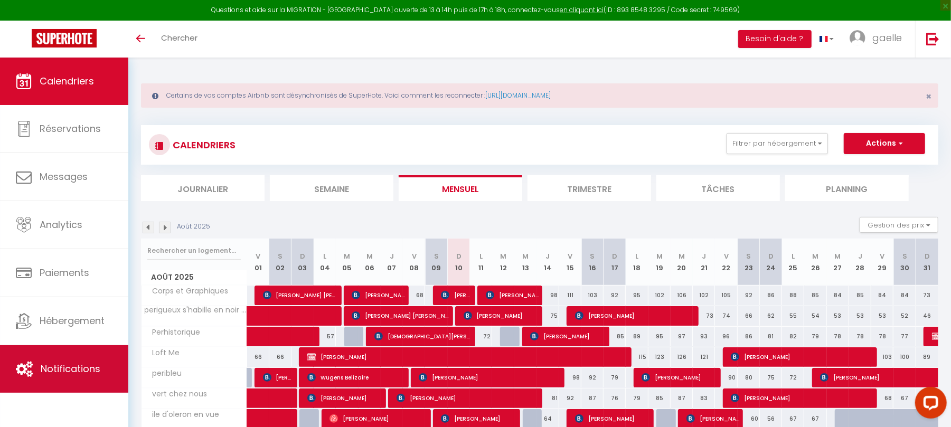
click at [71, 377] on link "Notifications" at bounding box center [64, 369] width 128 height 48
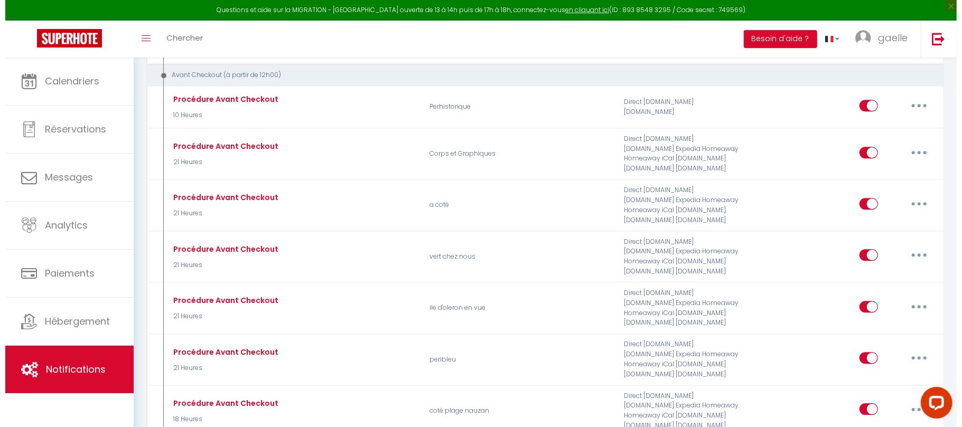
scroll to position [2126, 0]
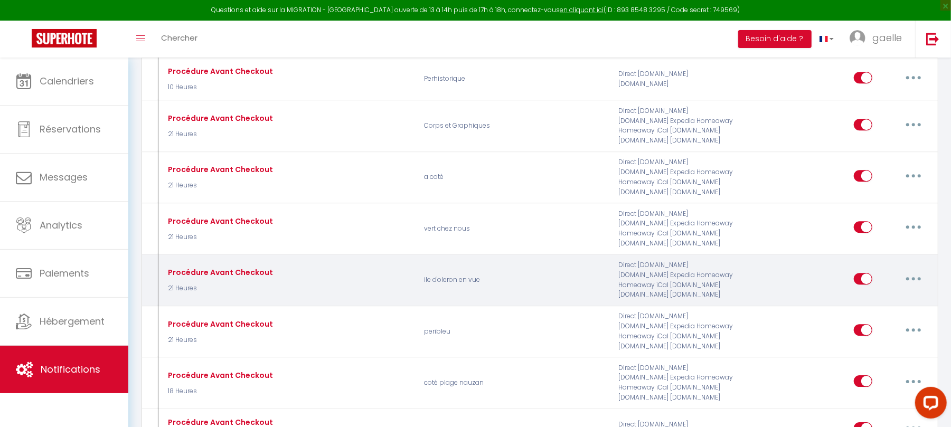
click at [909, 287] on button "button" at bounding box center [914, 278] width 30 height 17
click at [862, 312] on link "Editer" at bounding box center [886, 303] width 78 height 18
type input "Procédure Avant Checkout"
select select "4"
select select "21 Heures"
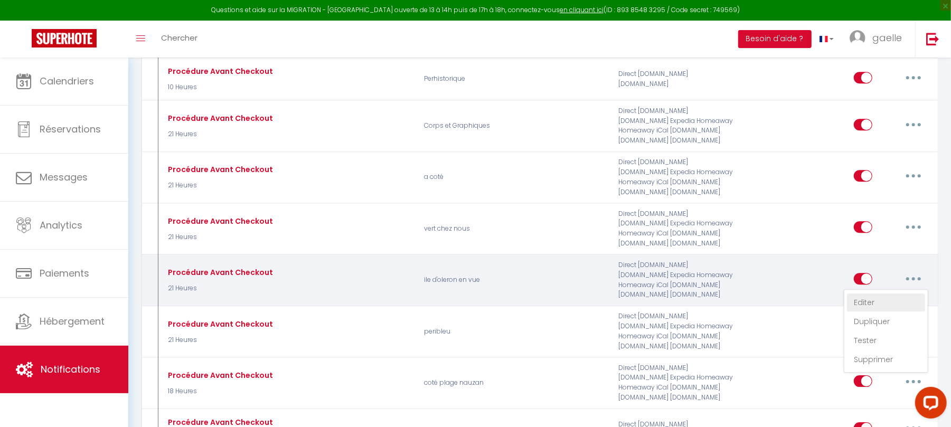
select select
checkbox input "true"
checkbox input "false"
radio input "true"
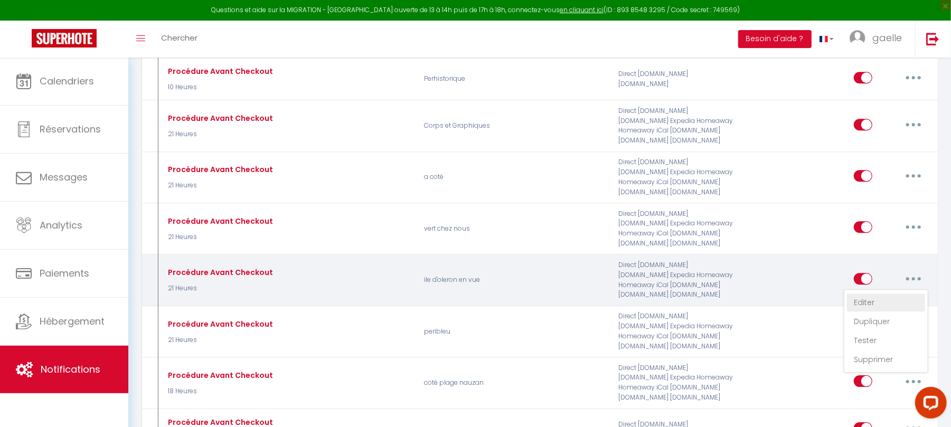
type input "Procédure pour le checkout - [RENTAL:NAME]"
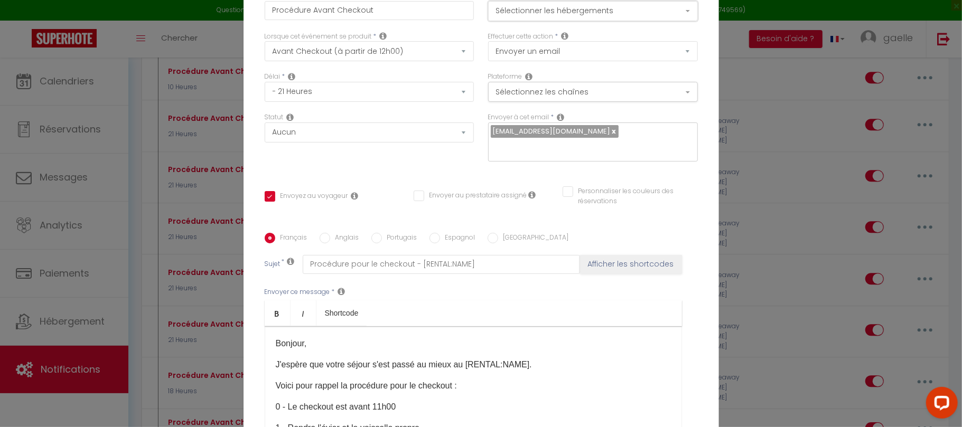
click at [639, 16] on button "Sélectionner les hébergements" at bounding box center [593, 11] width 210 height 20
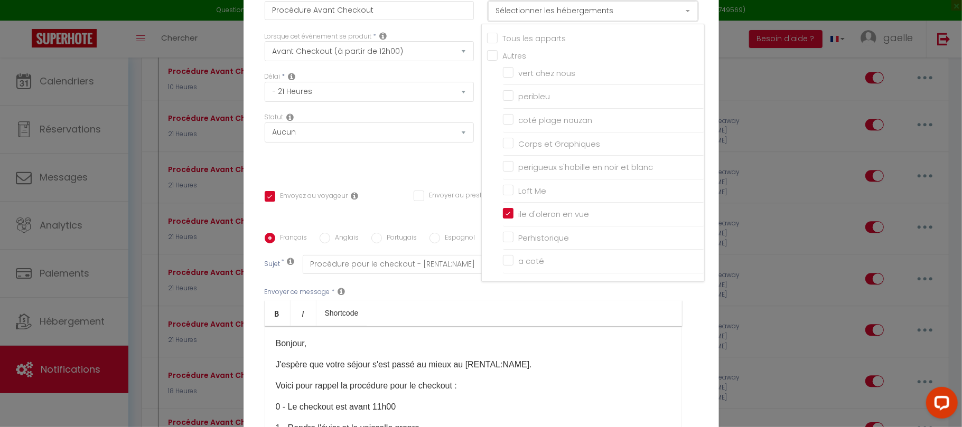
click at [639, 16] on button "Sélectionner les hébergements" at bounding box center [593, 11] width 210 height 20
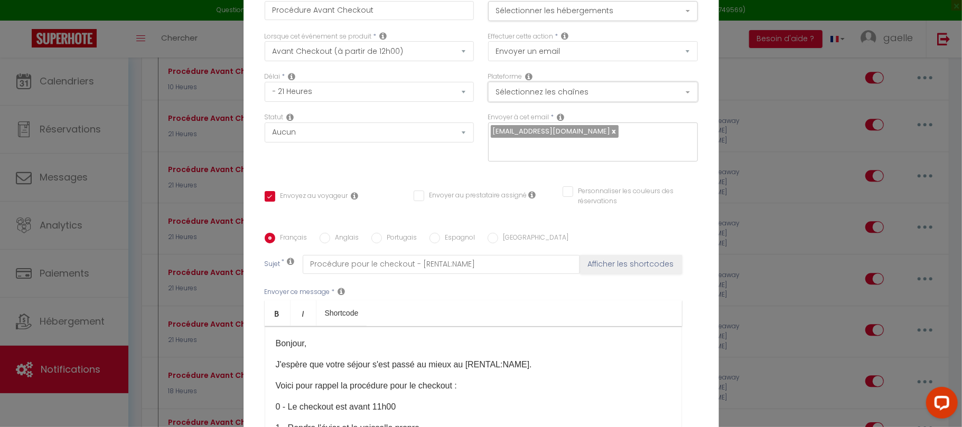
click at [601, 98] on button "Sélectionnez les chaînes" at bounding box center [593, 92] width 210 height 20
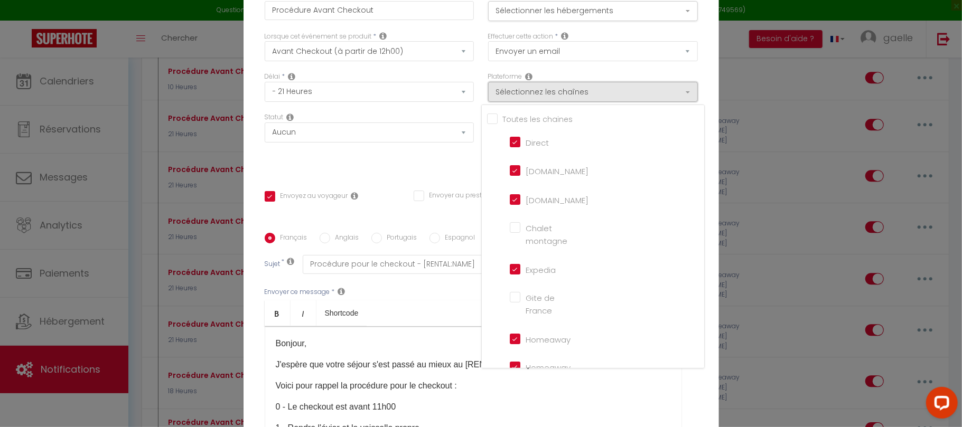
scroll to position [110, 0]
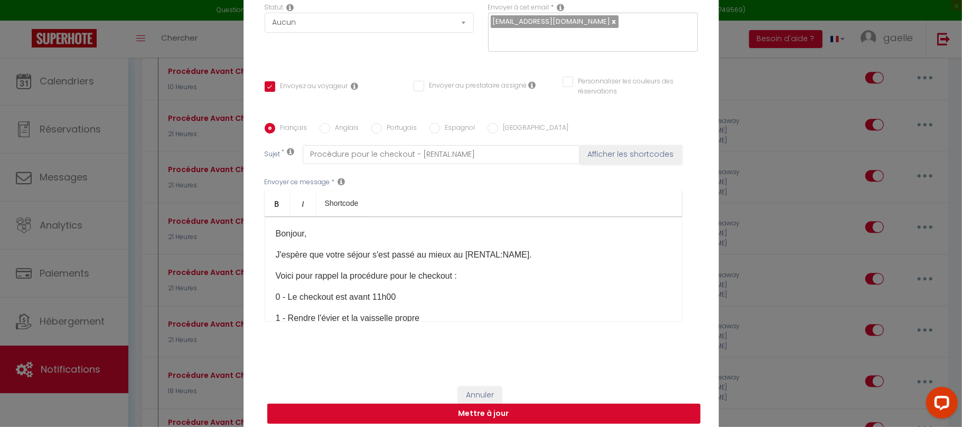
click at [520, 415] on button "Mettre à jour" at bounding box center [483, 414] width 433 height 20
checkbox input "true"
checkbox input "false"
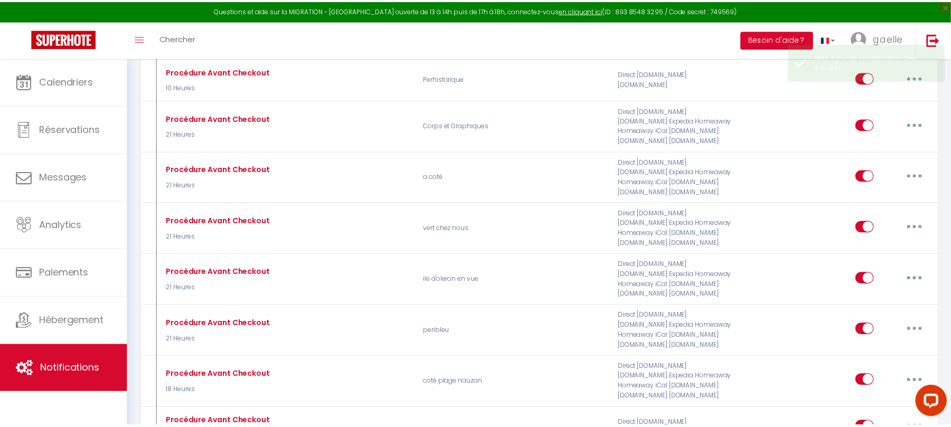
scroll to position [0, 0]
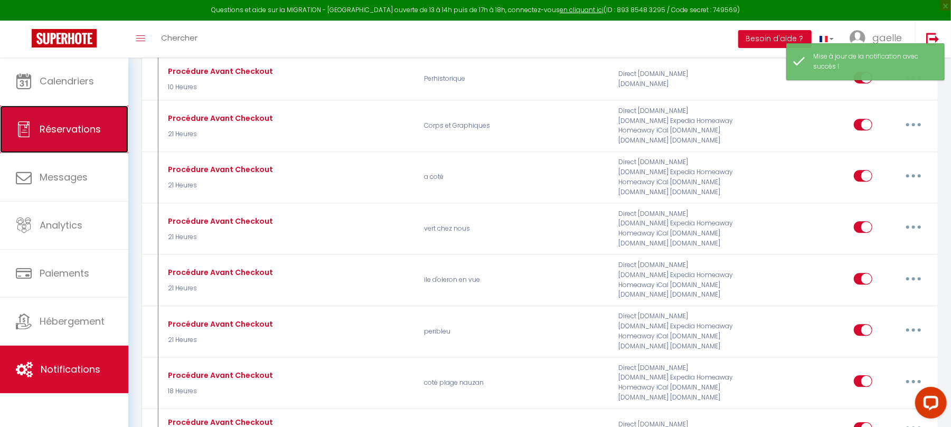
click at [55, 129] on span "Réservations" at bounding box center [70, 129] width 61 height 13
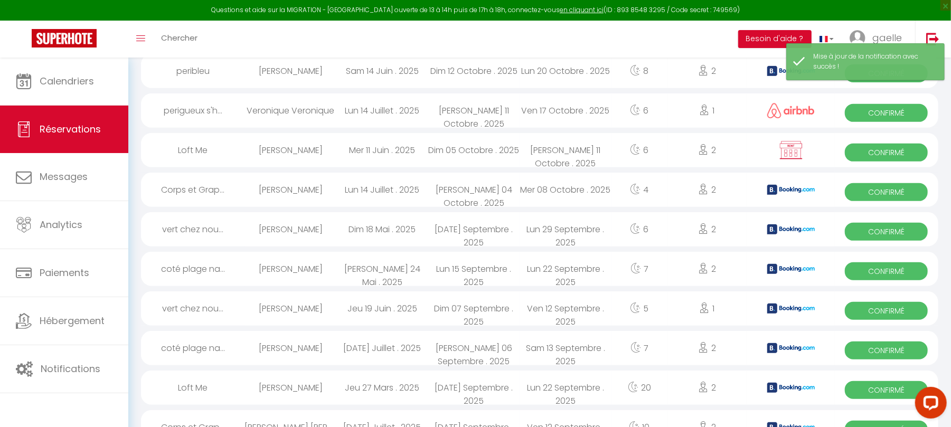
scroll to position [1784, 0]
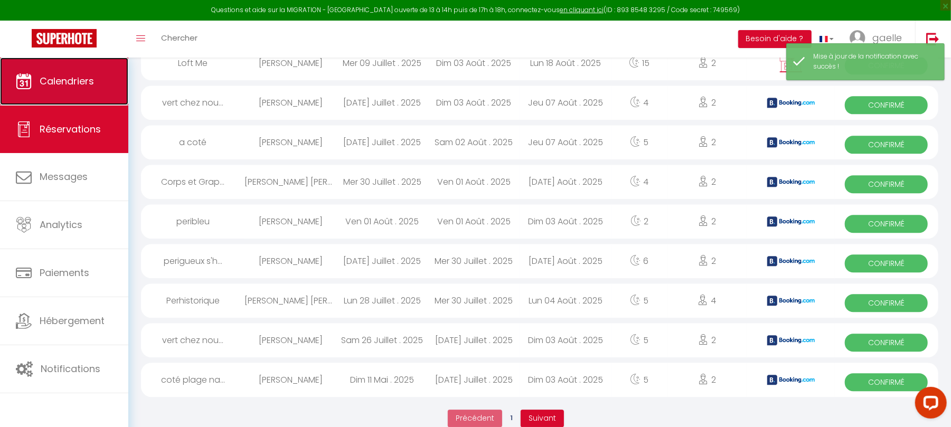
click at [104, 79] on link "Calendriers" at bounding box center [64, 82] width 128 height 48
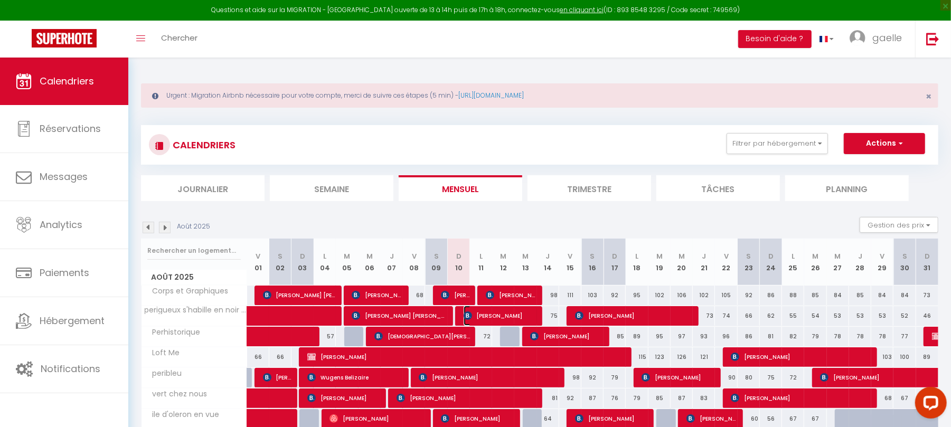
click at [479, 315] on span "[PERSON_NAME]" at bounding box center [501, 316] width 74 height 20
select select "OK"
select select "KO"
select select "0"
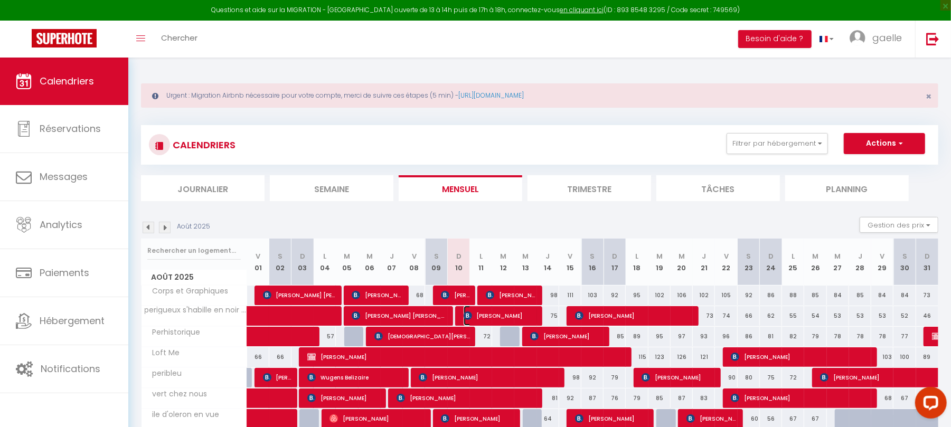
select select "1"
select select
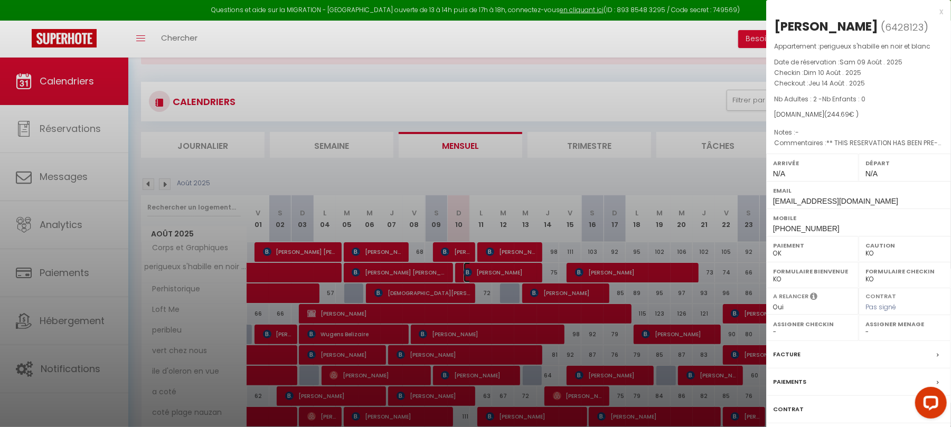
scroll to position [89, 0]
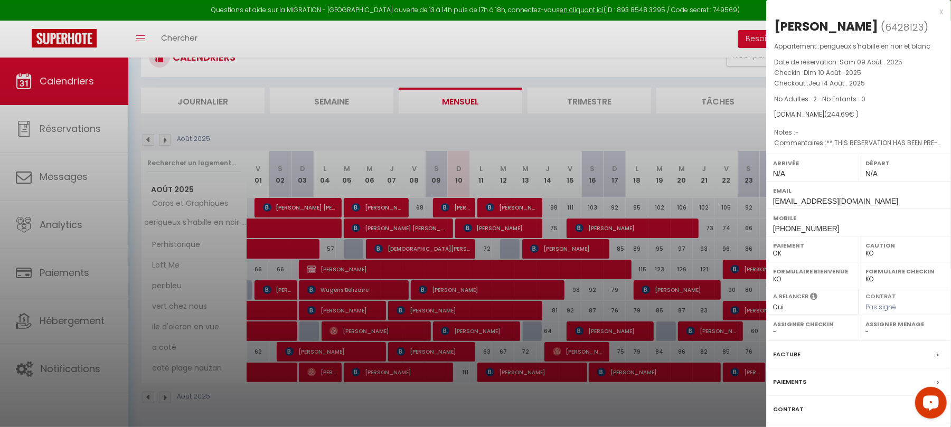
click at [780, 384] on label "Paiements" at bounding box center [789, 382] width 33 height 11
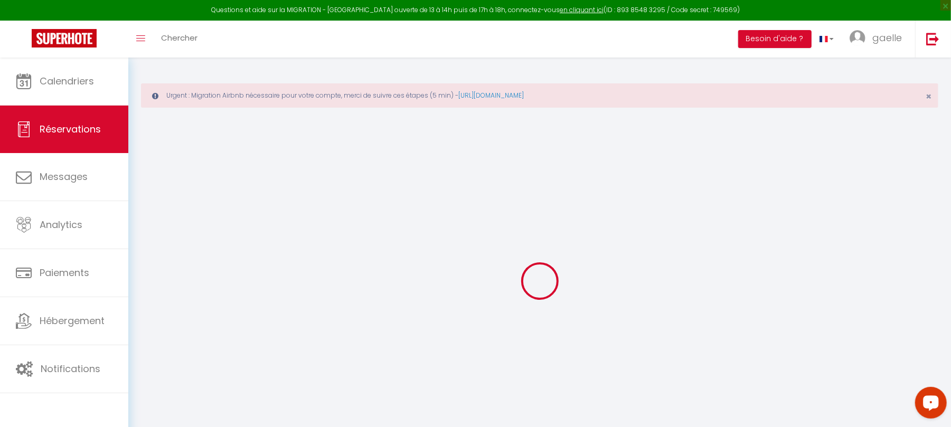
select select
checkbox input "false"
select select
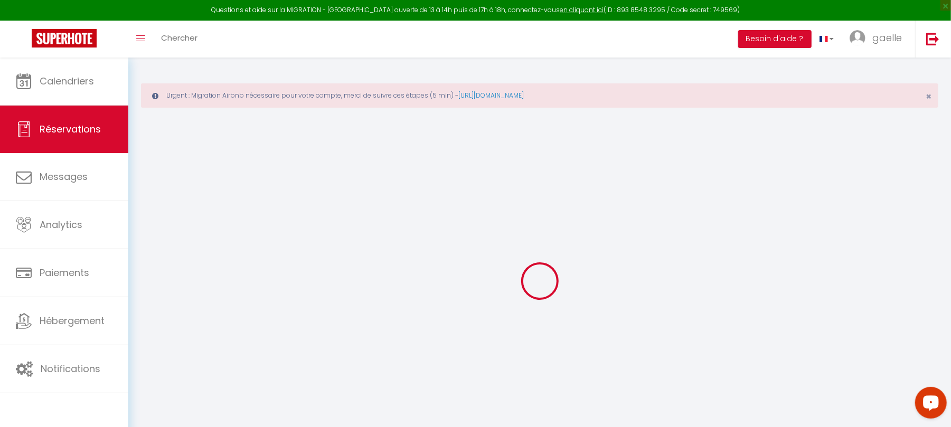
checkbox input "false"
type textarea "** THIS RESERVATION HAS BEEN PRE-PAID ** BOOKING NOTE : Payment charge is EUR 3…"
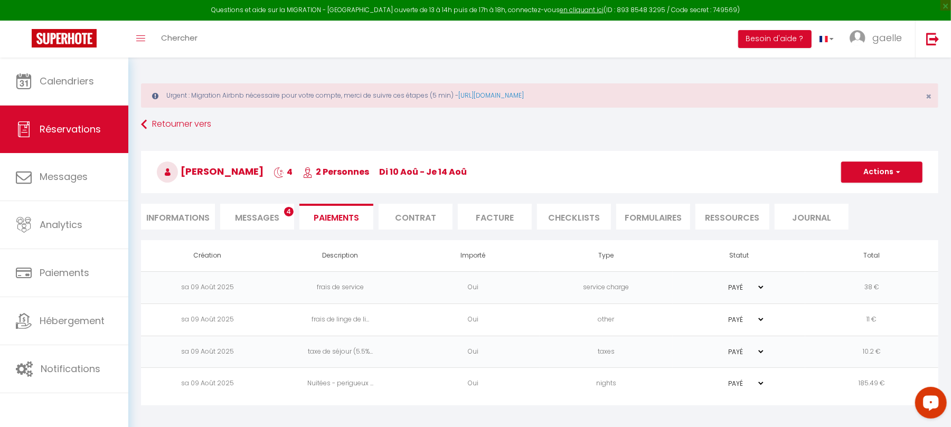
click at [267, 216] on span "Messages" at bounding box center [257, 218] width 44 height 12
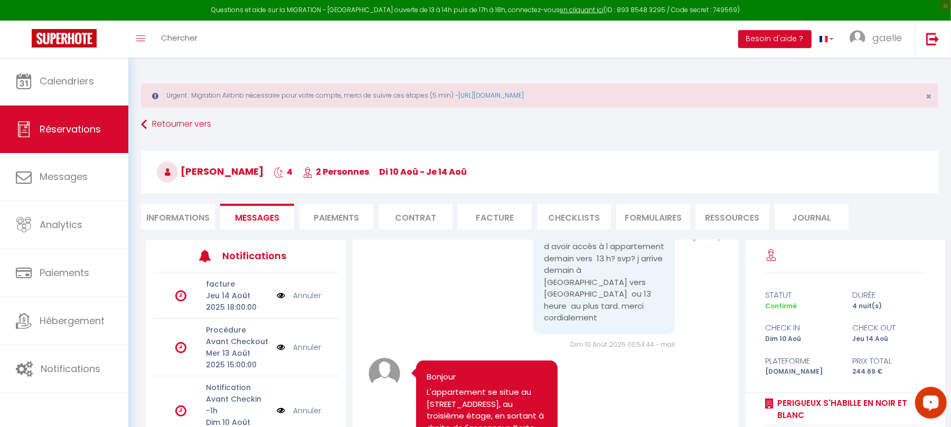
scroll to position [929, 0]
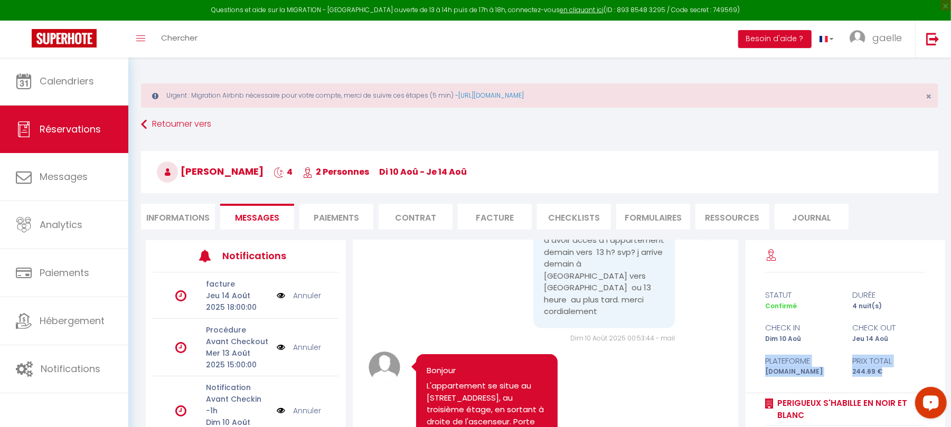
drag, startPoint x: 746, startPoint y: 361, endPoint x: 748, endPoint y: 394, distance: 32.8
click at [748, 394] on div "statut durée Confirmé 4 nuit(s) check in check out Dim 10 Aoû Jeu 14 Aoû Platef…" at bounding box center [846, 391] width 200 height 303
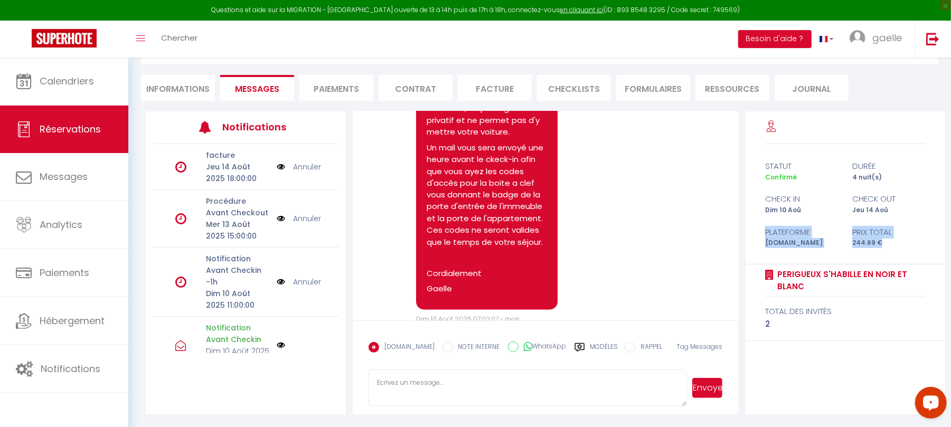
scroll to position [1560, 0]
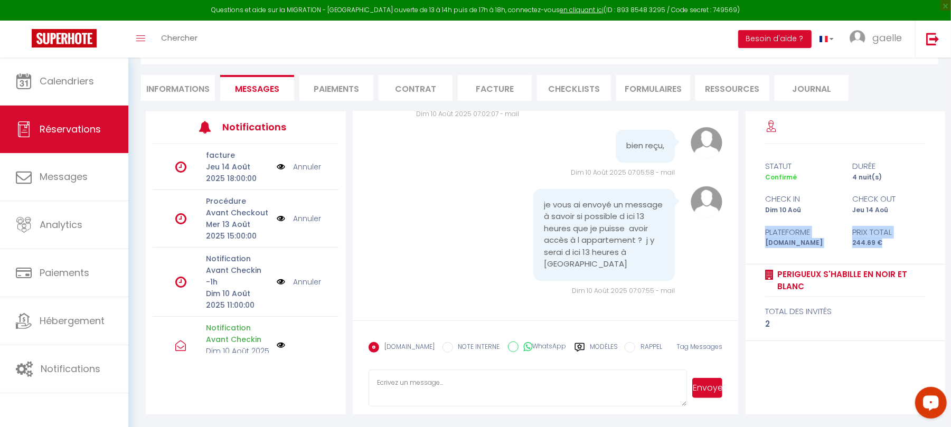
click at [417, 402] on textarea at bounding box center [528, 388] width 319 height 37
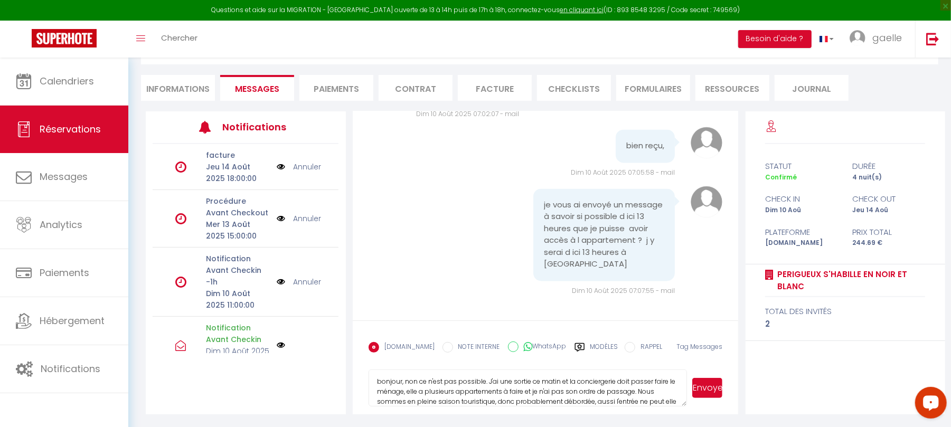
scroll to position [11, 0]
type textarea "bonjour, non ce n'est pas possible. J'ai une sortie [PERSON_NAME] et la concier…"
click at [708, 390] on button "Envoyer" at bounding box center [708, 388] width 30 height 20
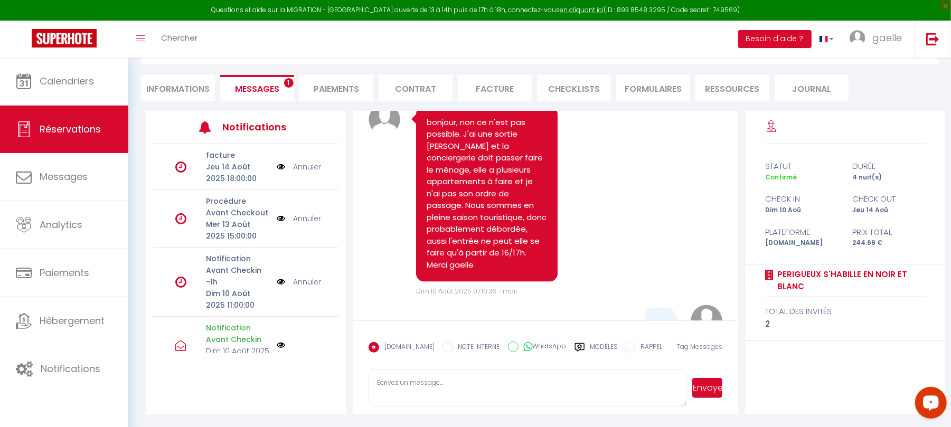
scroll to position [1808, 0]
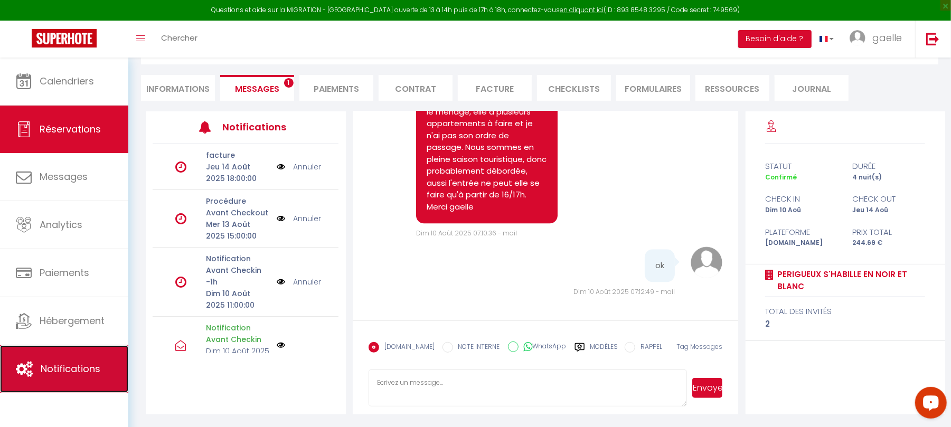
click at [63, 357] on link "Notifications" at bounding box center [64, 369] width 128 height 48
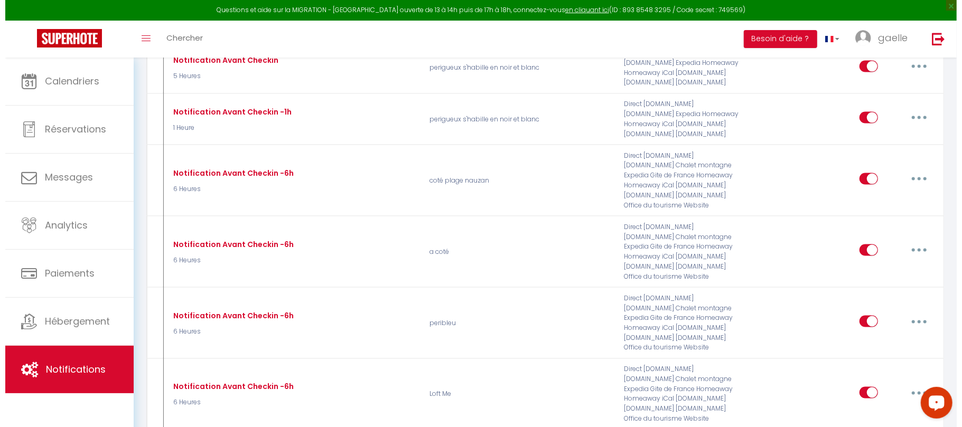
scroll to position [1077, 0]
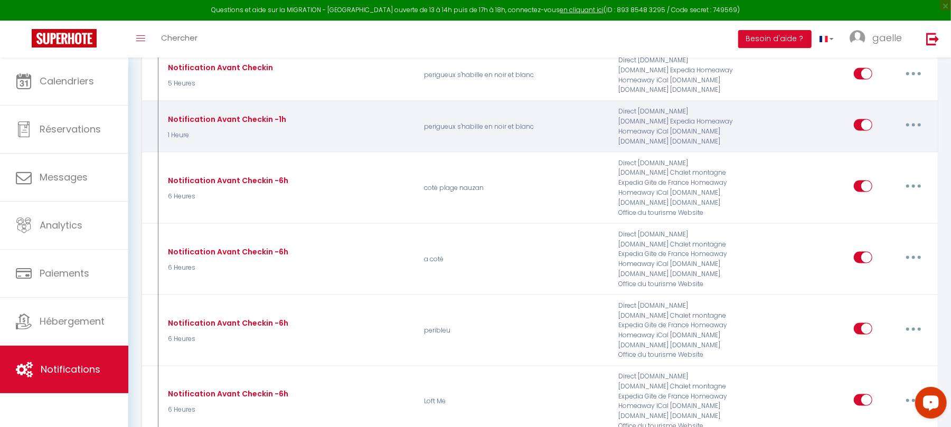
click at [915, 129] on button "button" at bounding box center [914, 125] width 30 height 17
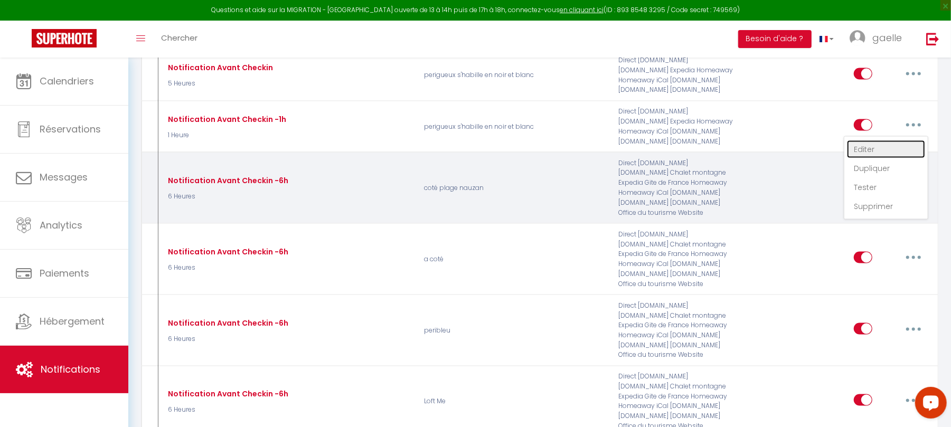
click at [865, 158] on link "Editer" at bounding box center [886, 150] width 78 height 18
type input "Notification Avant Checkin -1h"
select select "1 Heure"
select select "if_booking_is_paid"
checkbox input "true"
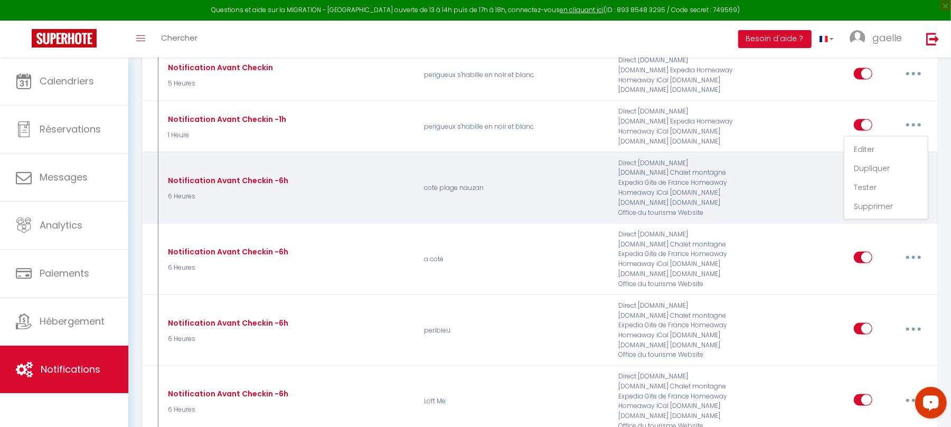
checkbox input "false"
radio input "true"
type input "Code d'entrée porte de l'appartement"
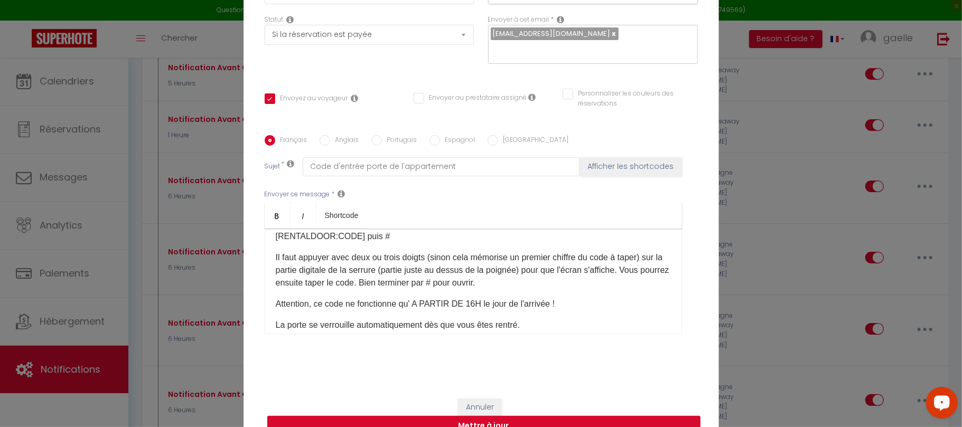
scroll to position [110, 0]
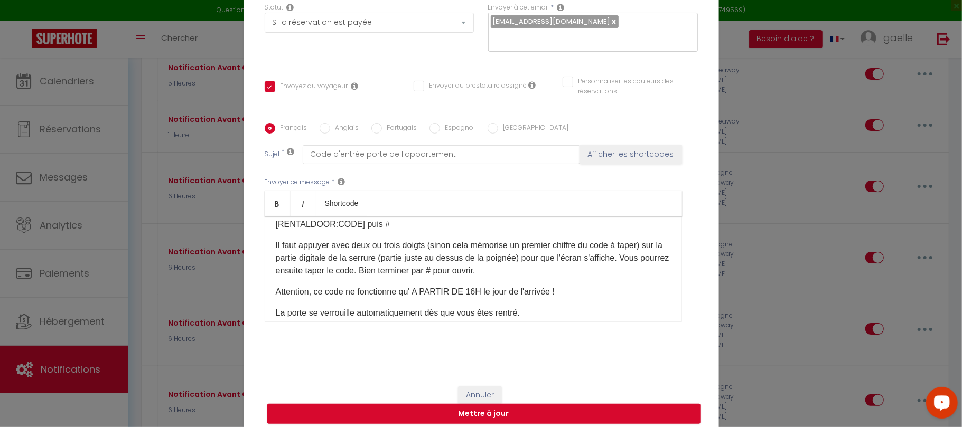
click at [772, 115] on div "Modifier la notification × Titre * Notification Avant Checkin -1h Pour cet hébe…" at bounding box center [481, 213] width 962 height 427
click at [525, 414] on button "Mettre à jour" at bounding box center [483, 414] width 433 height 20
checkbox input "true"
checkbox input "false"
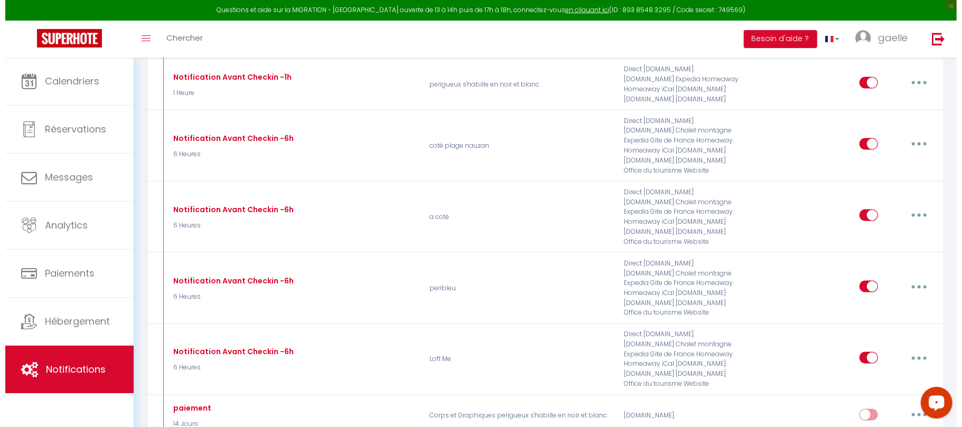
scroll to position [1077, 0]
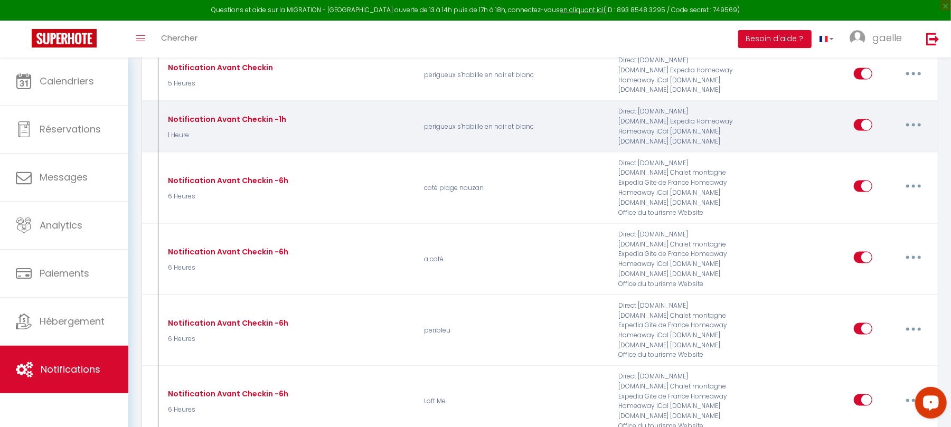
click at [913, 128] on button "button" at bounding box center [914, 125] width 30 height 17
click at [875, 177] on link "Dupliquer" at bounding box center [886, 169] width 78 height 18
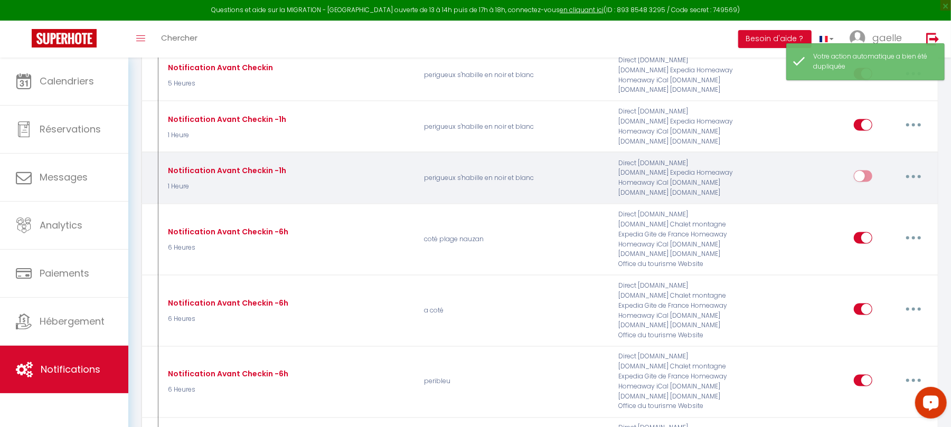
click at [915, 185] on button "button" at bounding box center [914, 176] width 30 height 17
click at [854, 210] on link "Editer" at bounding box center [886, 201] width 78 height 18
type input "Notification Avant Checkin -1h"
select select "1 Heure"
select select "if_booking_is_paid"
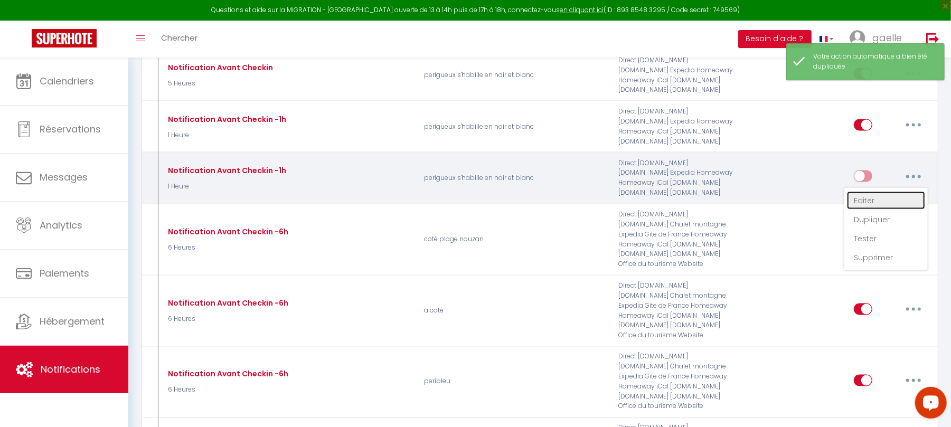
checkbox input "true"
checkbox input "false"
radio input "true"
type input "Code d'entrée porte de l'appartement"
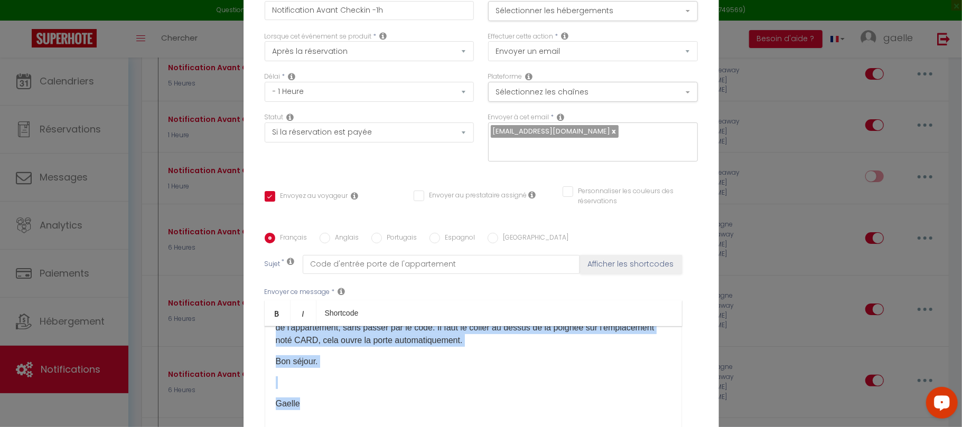
scroll to position [26, 0]
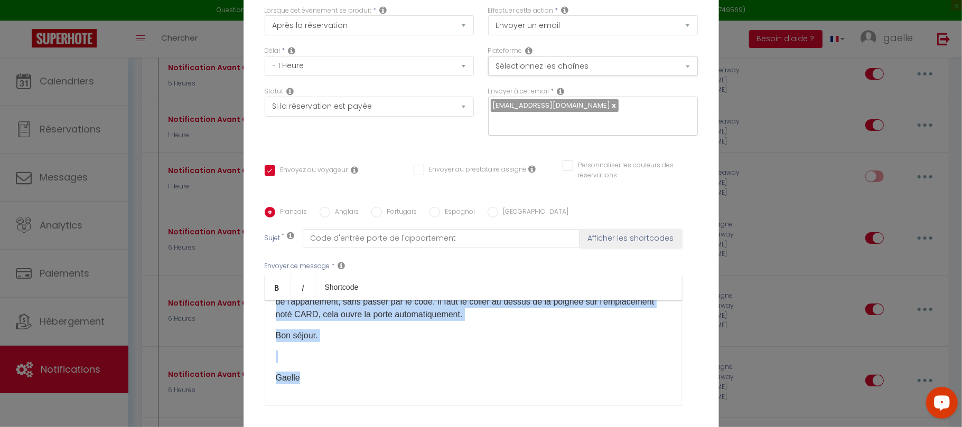
drag, startPoint x: 270, startPoint y: 353, endPoint x: 388, endPoint y: 316, distance: 123.1
click at [388, 316] on div "​bonjour [GUEST:NAME]​ Je vous [PERSON_NAME] mesures pour procéder à l'entrée d…" at bounding box center [473, 354] width 417 height 106
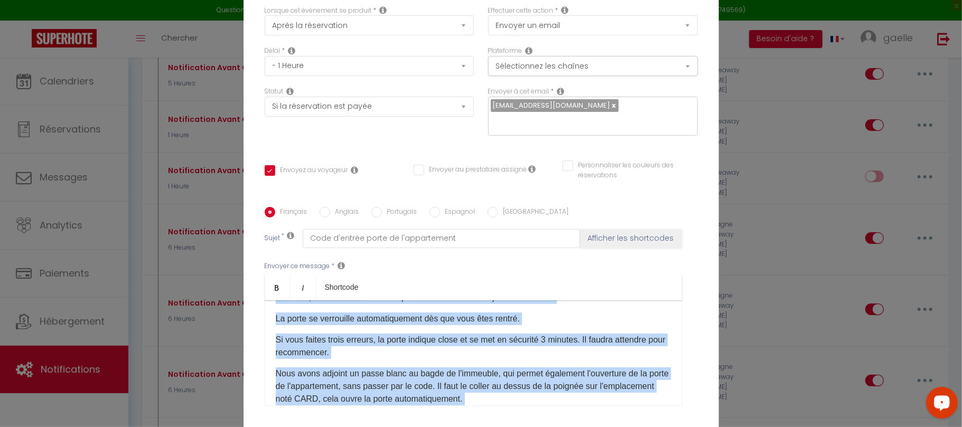
scroll to position [229, 0]
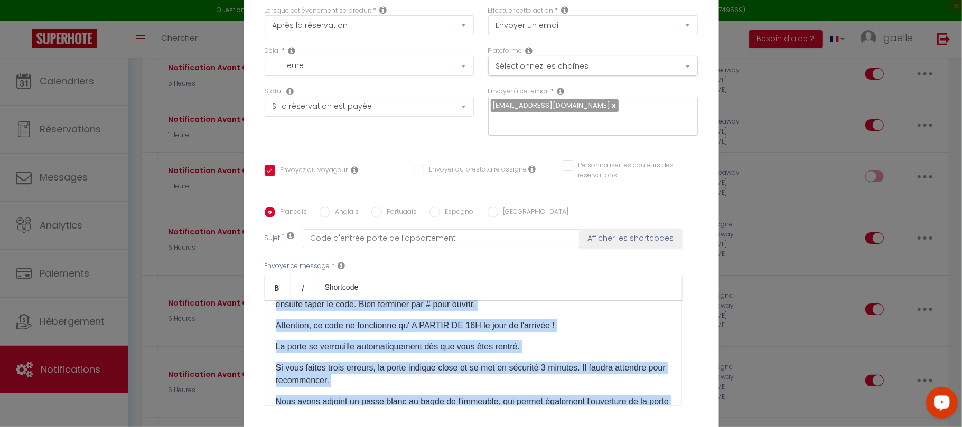
click at [362, 378] on p "Si vous faites trois erreurs, la porte indique close et se met en sécurité 3 mi…" at bounding box center [473, 374] width 395 height 25
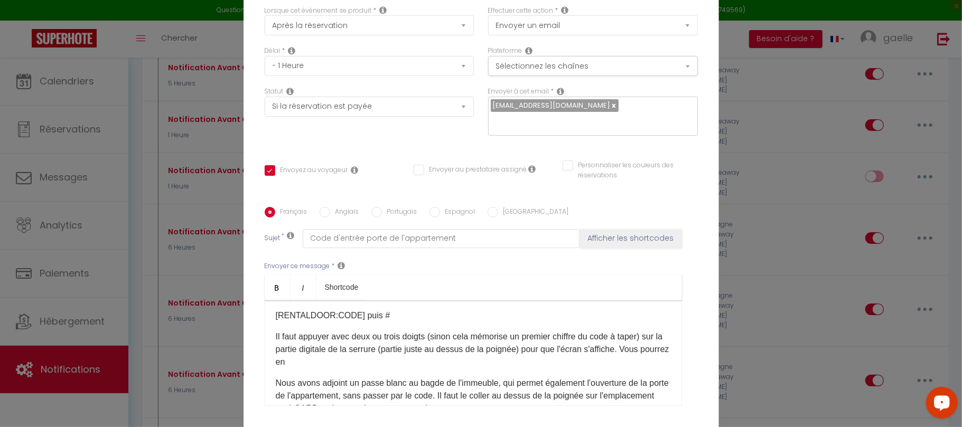
scroll to position [143, 0]
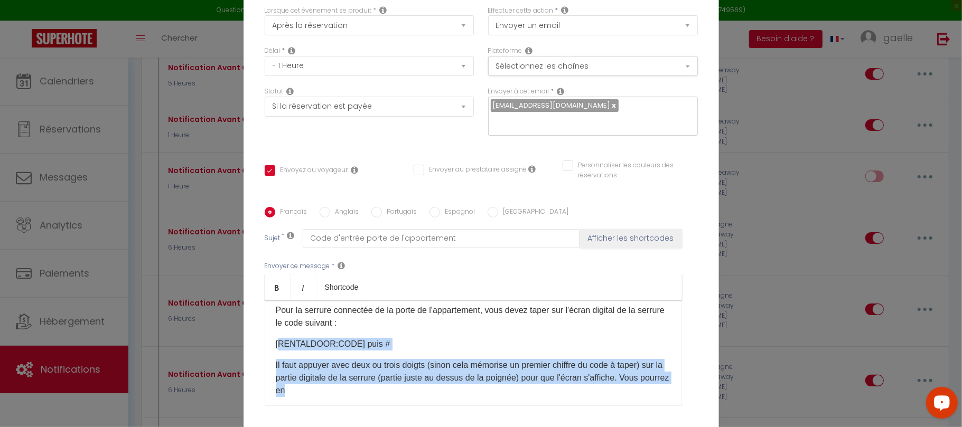
drag, startPoint x: 336, startPoint y: 384, endPoint x: 274, endPoint y: 330, distance: 82.4
click at [274, 330] on div "​bonjour [GUEST:NAME]​ Je vous [PERSON_NAME] mesures pour procéder à l'entrée d…" at bounding box center [473, 354] width 417 height 106
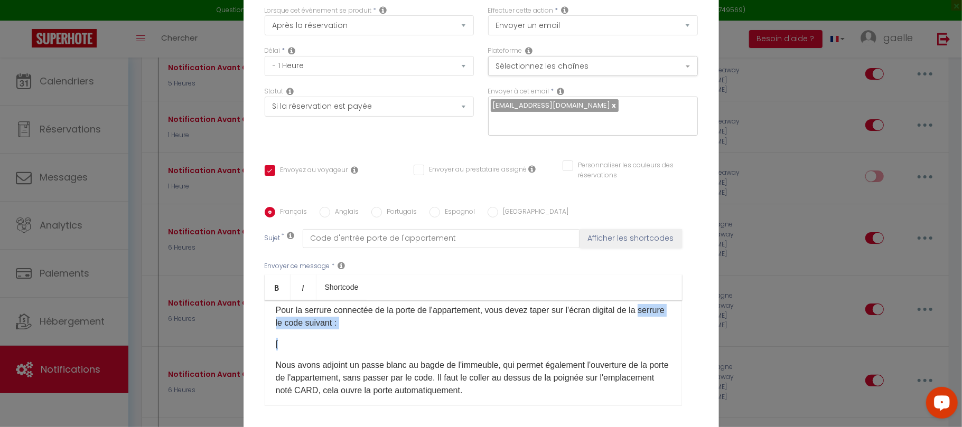
drag, startPoint x: 276, startPoint y: 331, endPoint x: 269, endPoint y: 312, distance: 20.2
click at [269, 312] on div "​bonjour [GUEST:NAME]​ Je vous [PERSON_NAME] mesures pour procéder à l'entrée d…" at bounding box center [473, 354] width 417 height 106
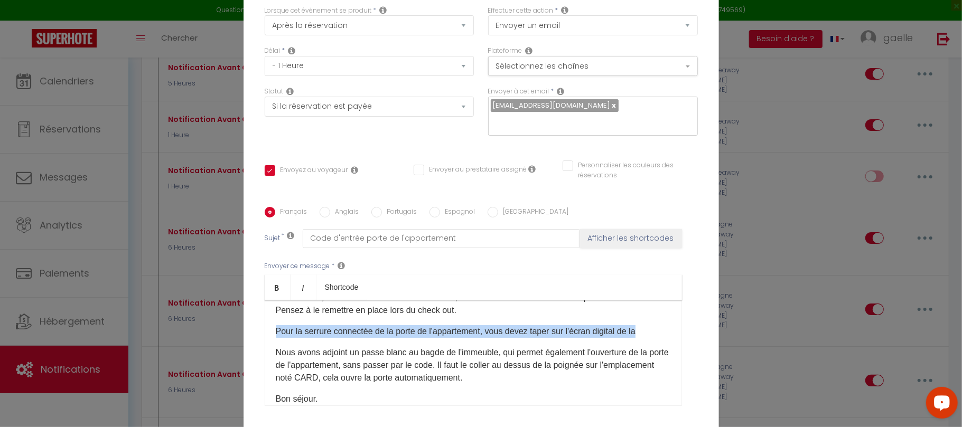
scroll to position [102, 0]
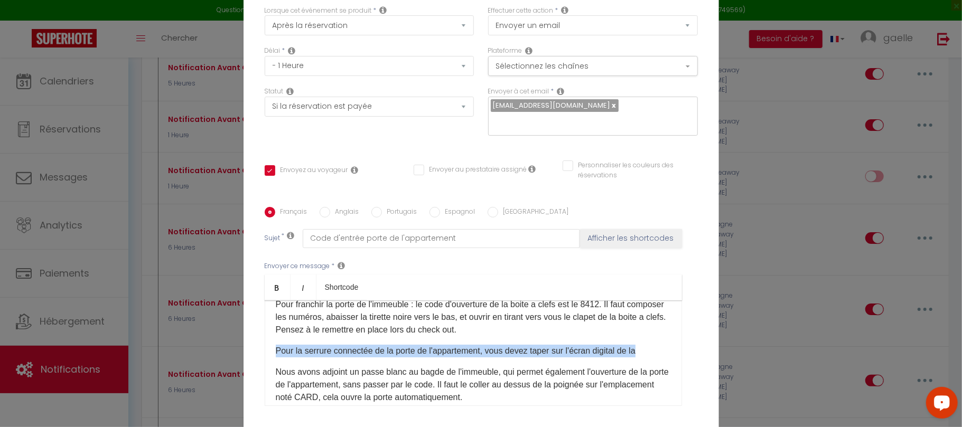
drag, startPoint x: 647, startPoint y: 305, endPoint x: 547, endPoint y: 307, distance: 99.9
click at [547, 307] on div "​bonjour [GUEST:NAME]​ Je vous [PERSON_NAME] mesures pour procéder à l'entrée d…" at bounding box center [473, 354] width 417 height 106
click at [653, 348] on p "Pour la serrure connectée de la porte de l'appartement, vous devez taper sur l'…" at bounding box center [473, 351] width 395 height 13
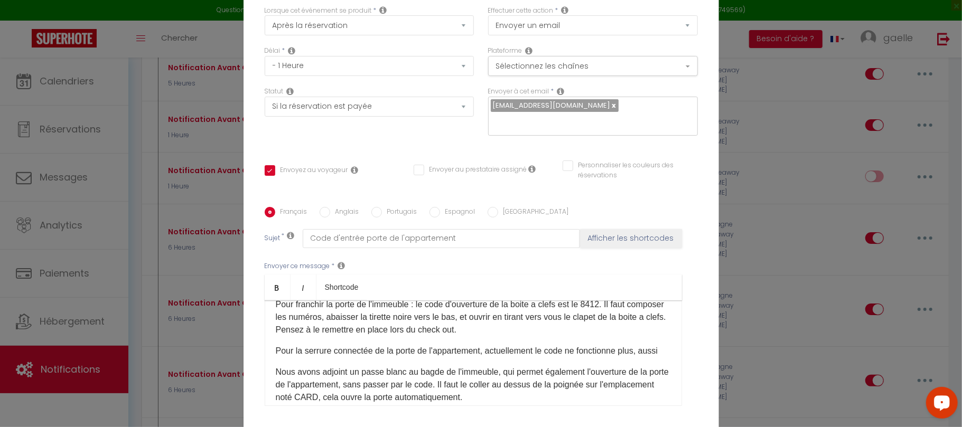
click at [312, 379] on p "Nous avons adjoint un passe blanc au bagde de l'immeuble, qui permet également …" at bounding box center [473, 385] width 395 height 38
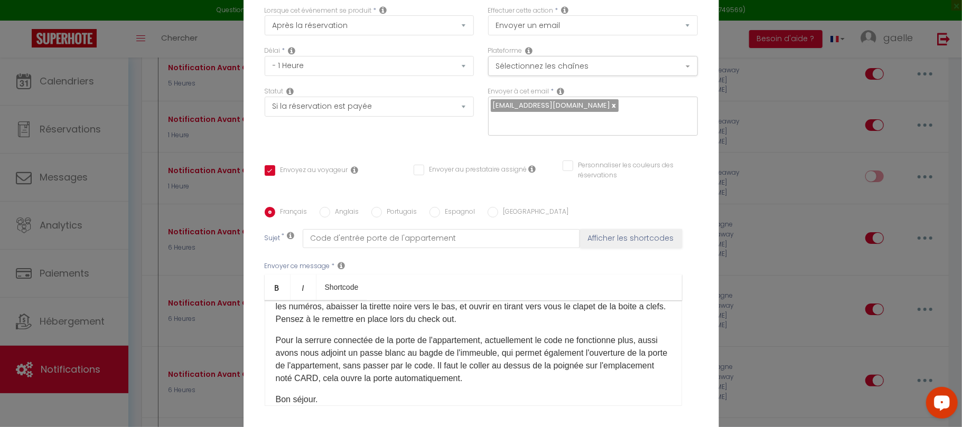
scroll to position [115, 0]
click at [456, 347] on p "Pour la serrure connectée de la porte de l'appartement, actuellement le code ne…" at bounding box center [473, 357] width 395 height 51
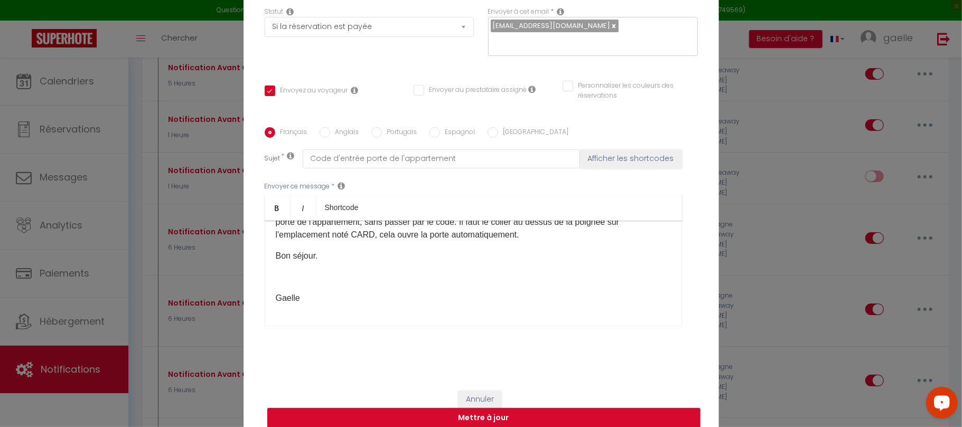
scroll to position [110, 0]
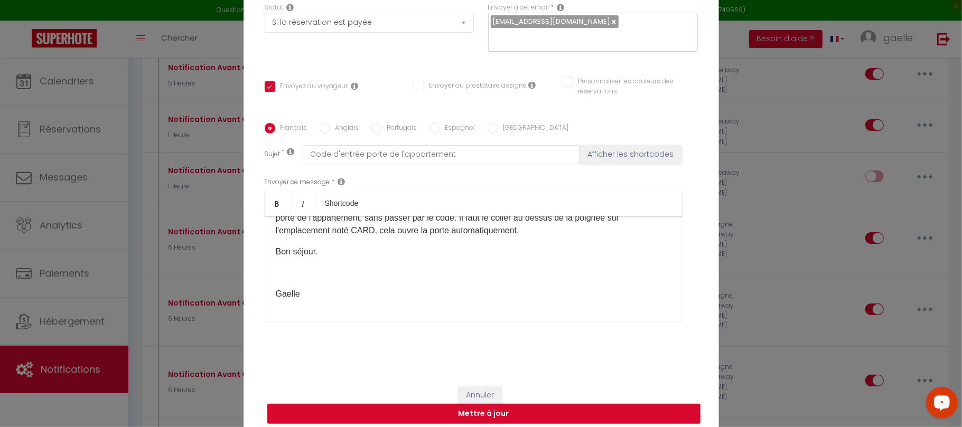
click at [497, 406] on button "Mettre à jour" at bounding box center [483, 414] width 433 height 20
checkbox input "true"
checkbox input "false"
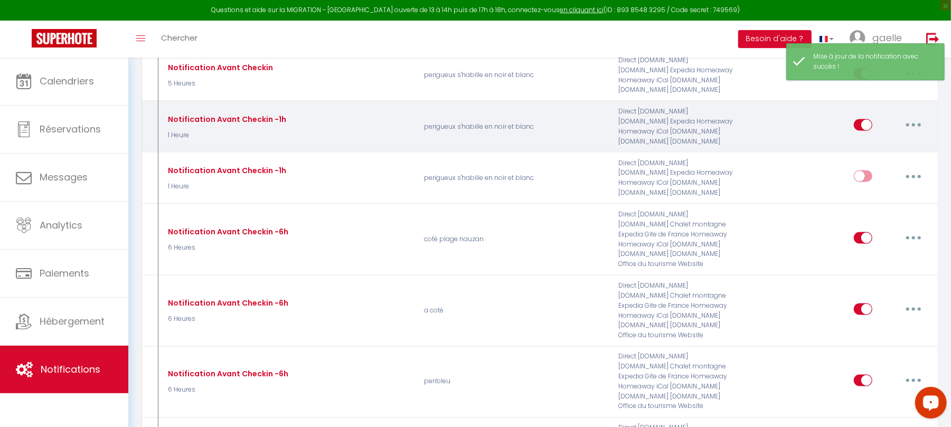
click at [861, 130] on input "checkbox" at bounding box center [863, 127] width 18 height 16
checkbox input "false"
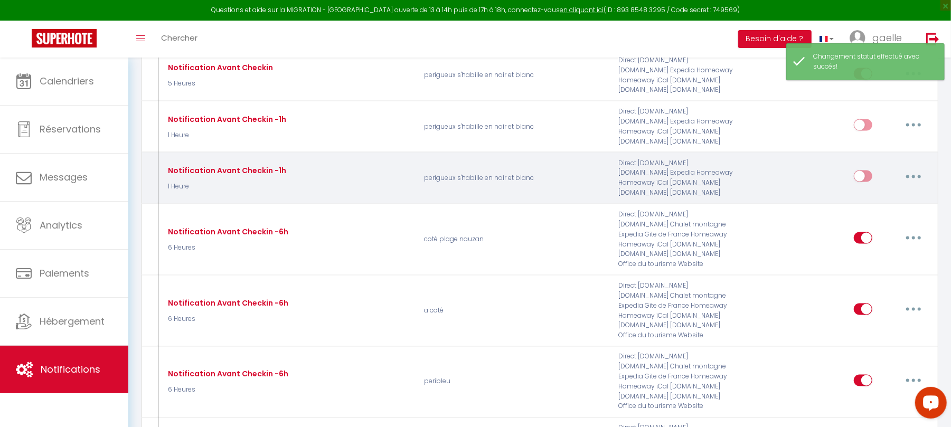
click at [865, 184] on input "checkbox" at bounding box center [863, 179] width 18 height 16
checkbox input "true"
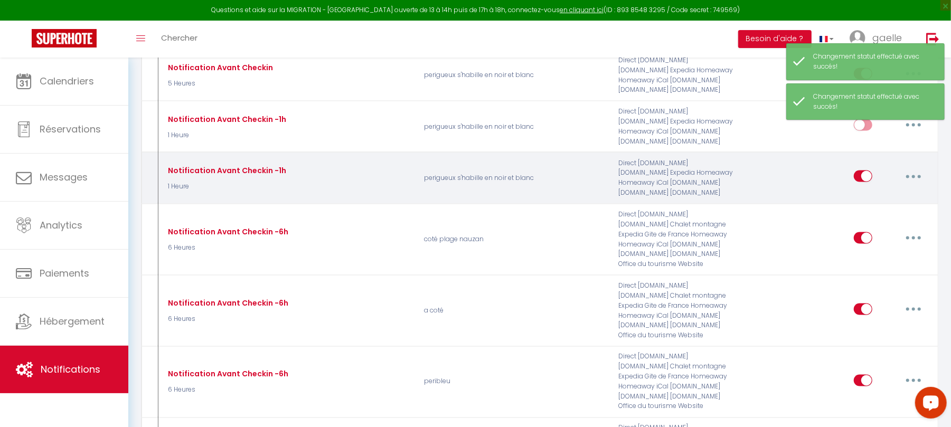
click at [913, 179] on icon "button" at bounding box center [913, 176] width 3 height 3
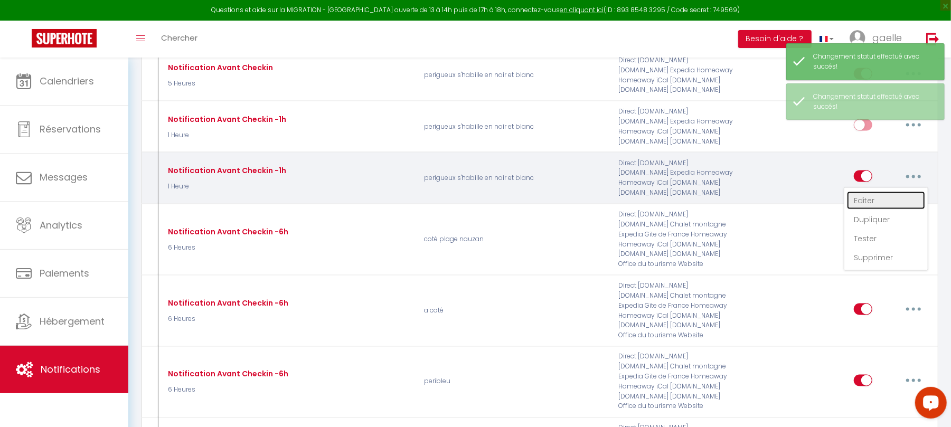
click at [864, 210] on link "Editer" at bounding box center [886, 201] width 78 height 18
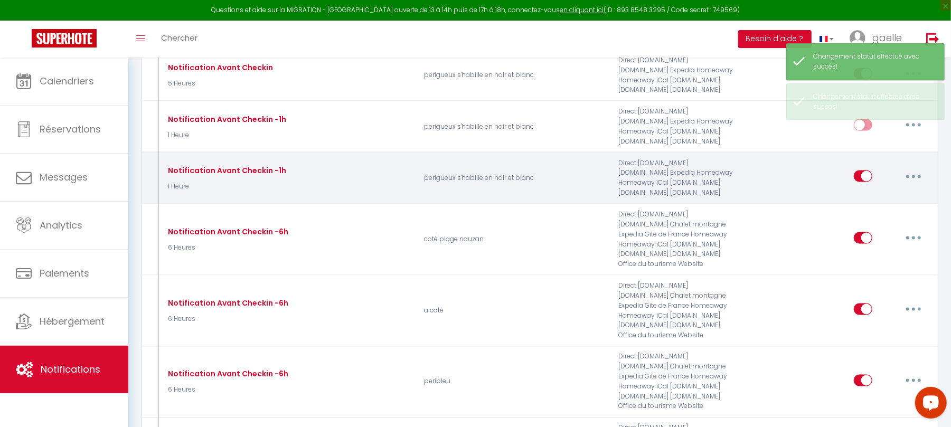
type input "Notification Avant Checkin -1h"
select select "1 Heure"
select select "if_booking_is_paid"
checkbox input "true"
checkbox input "false"
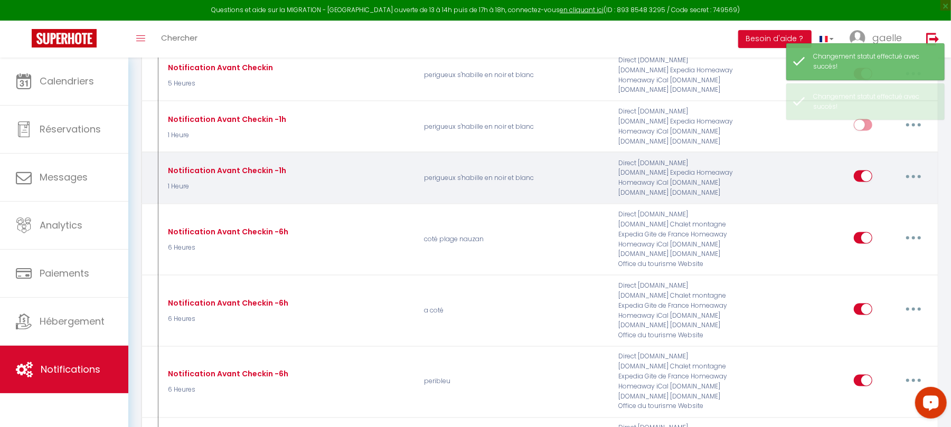
checkbox input "false"
radio input "true"
type input "Code d'entrée porte de l'appartement"
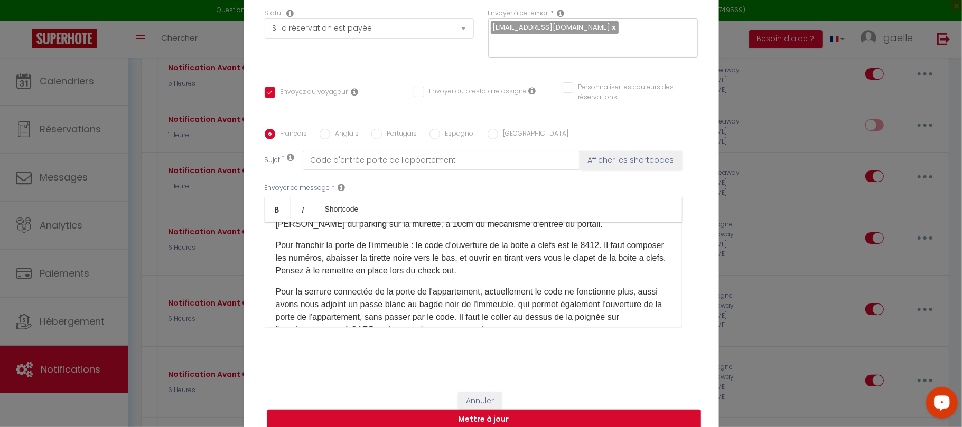
scroll to position [94, 0]
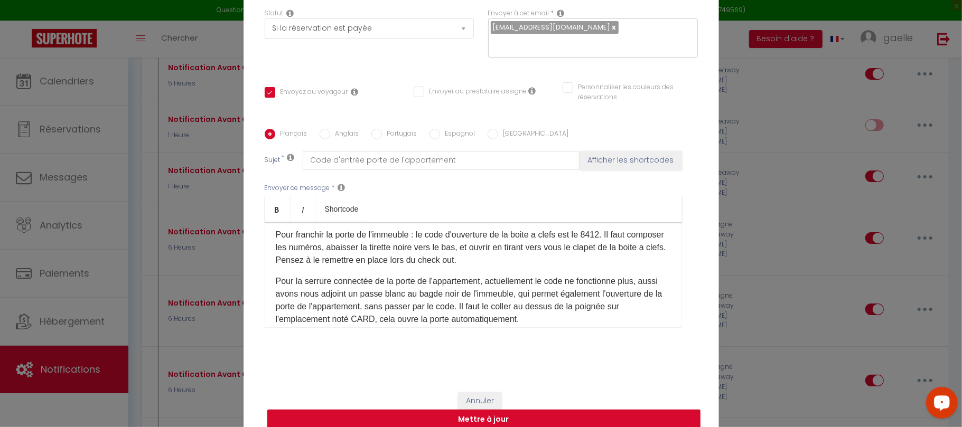
click at [818, 106] on div "Modifier la notification × Titre * Notification Avant Checkin -1h Pour cet hébe…" at bounding box center [481, 213] width 962 height 427
click at [503, 414] on button "Mettre à jour" at bounding box center [483, 420] width 433 height 20
checkbox input "true"
checkbox input "false"
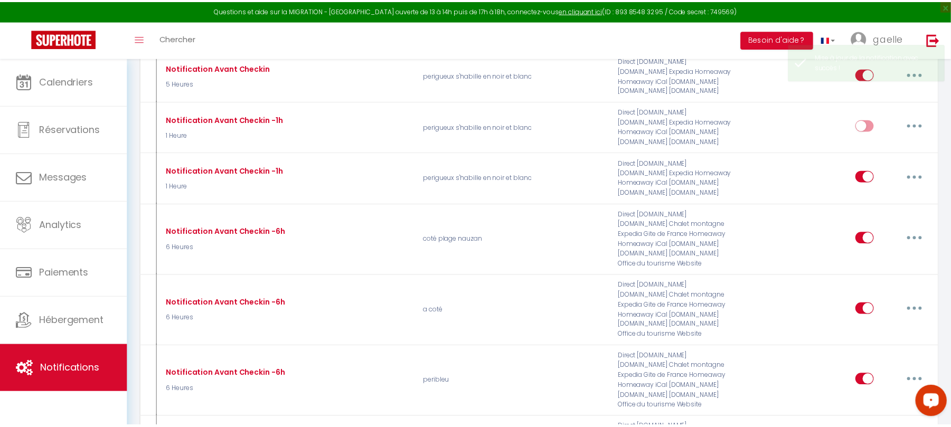
scroll to position [0, 0]
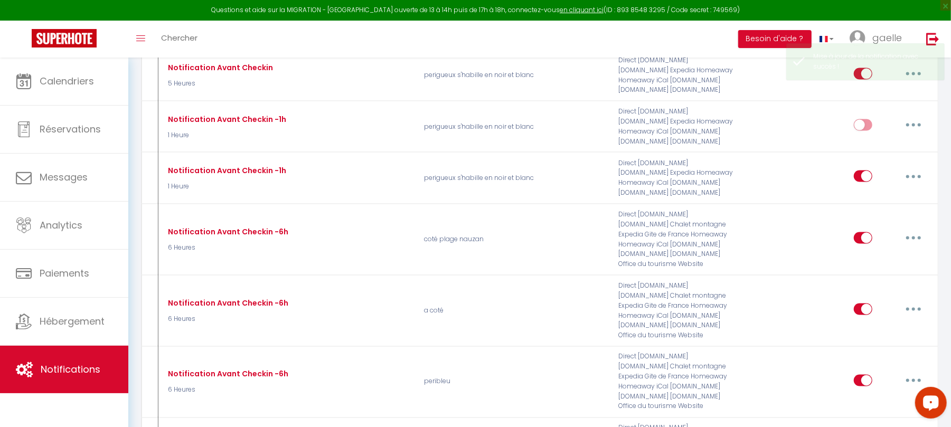
checkbox input "false"
checkbox input "true"
